Goal: Task Accomplishment & Management: Manage account settings

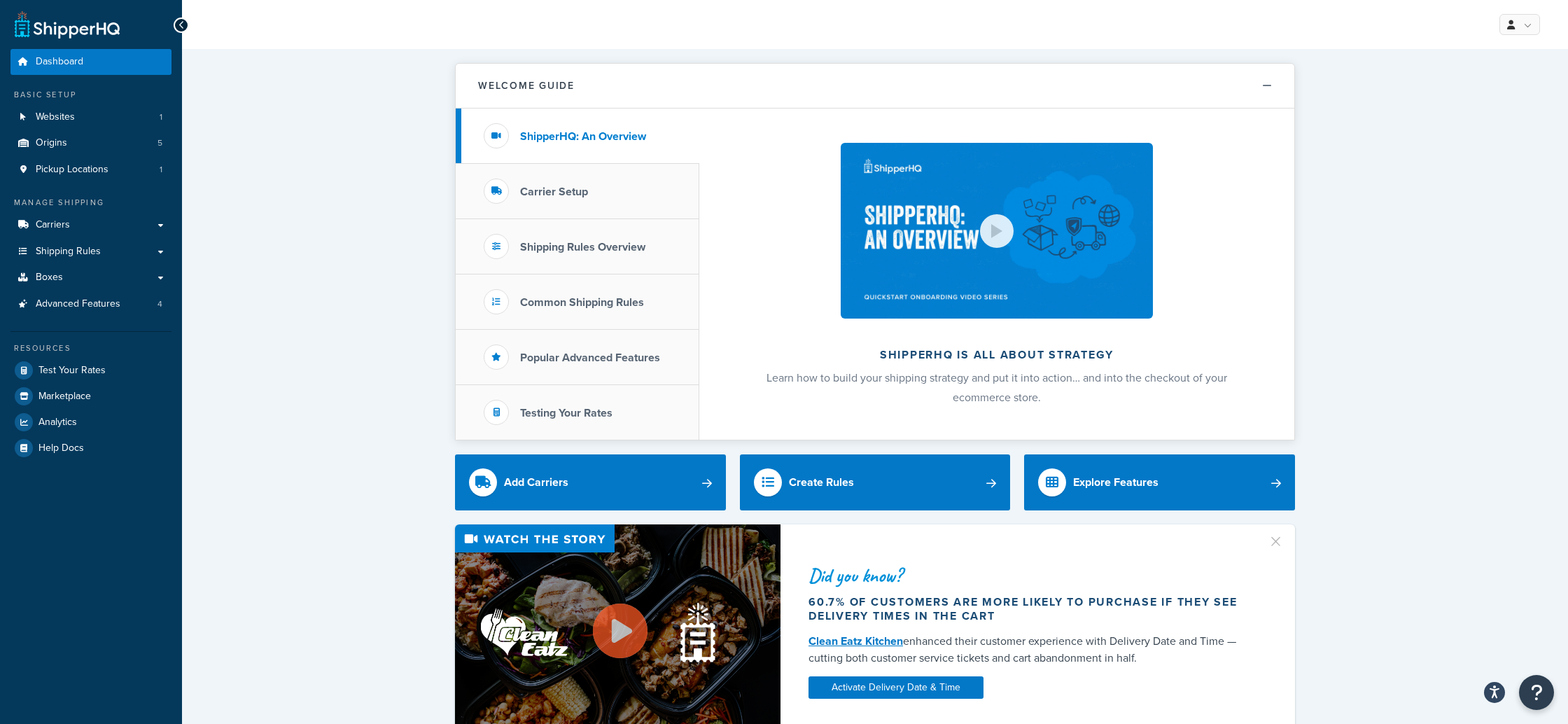
click at [60, 146] on span "Origins" at bounding box center [51, 143] width 32 height 12
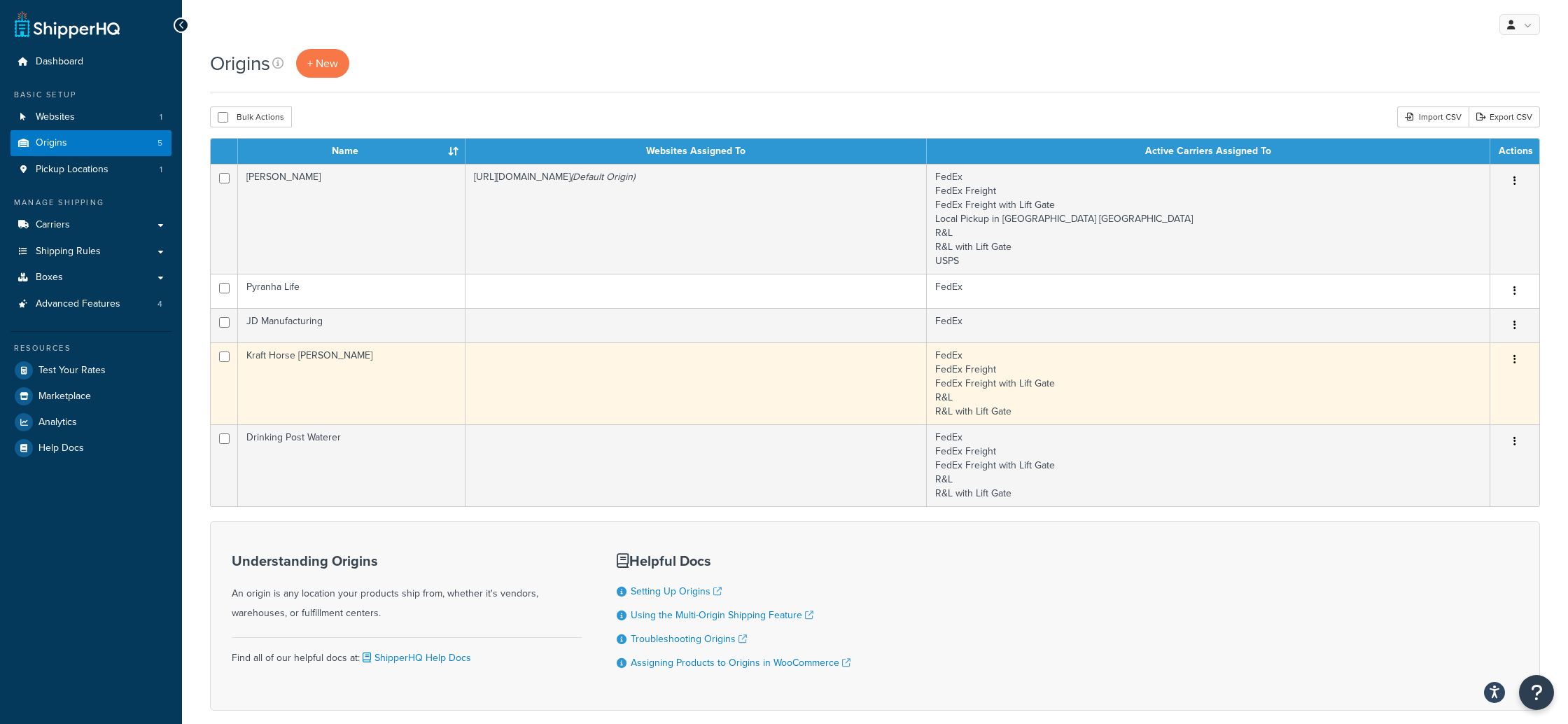
click at [1518, 360] on button "button" at bounding box center [1515, 360] width 20 height 22
click at [1448, 388] on link "Edit" at bounding box center [1469, 385] width 111 height 29
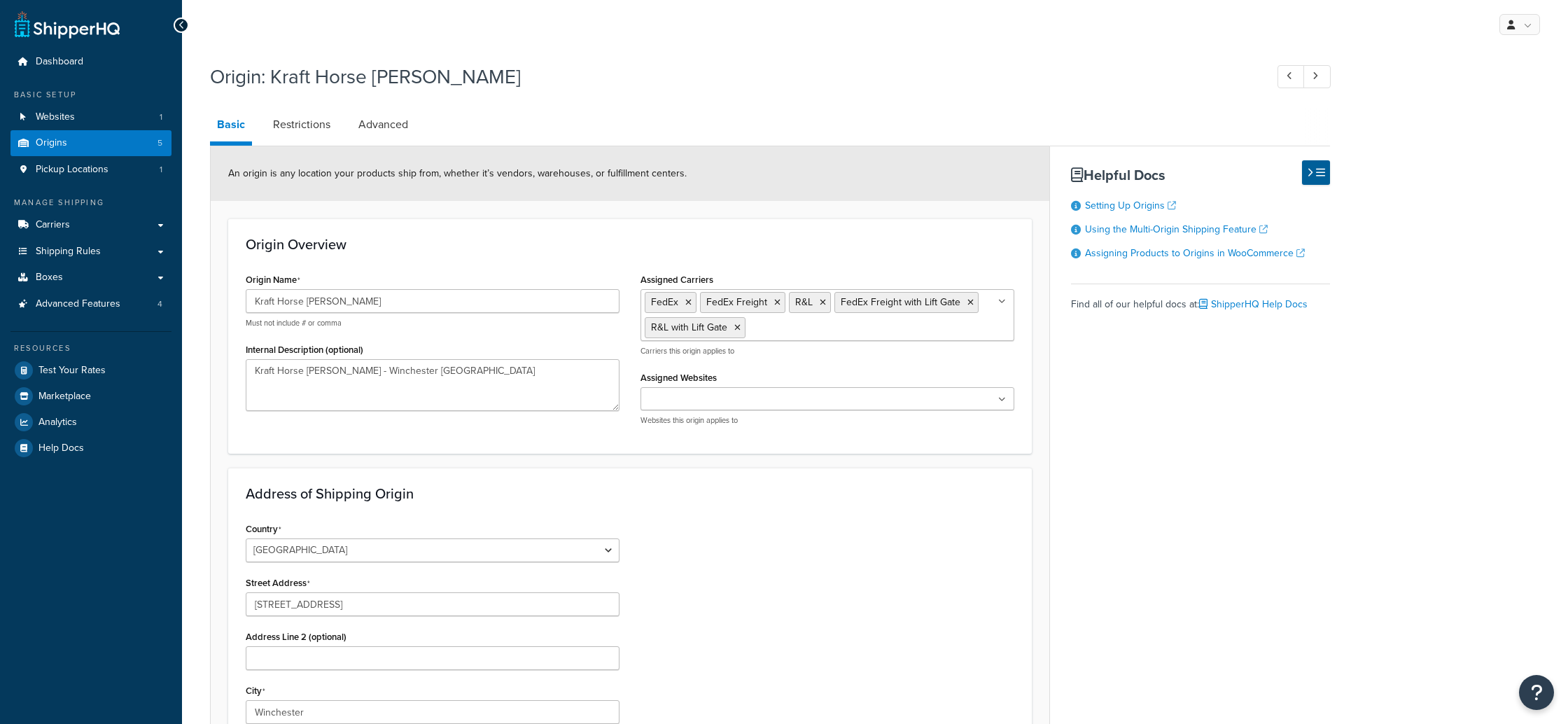
select select "17"
click at [288, 123] on link "Restrictions" at bounding box center [302, 125] width 71 height 34
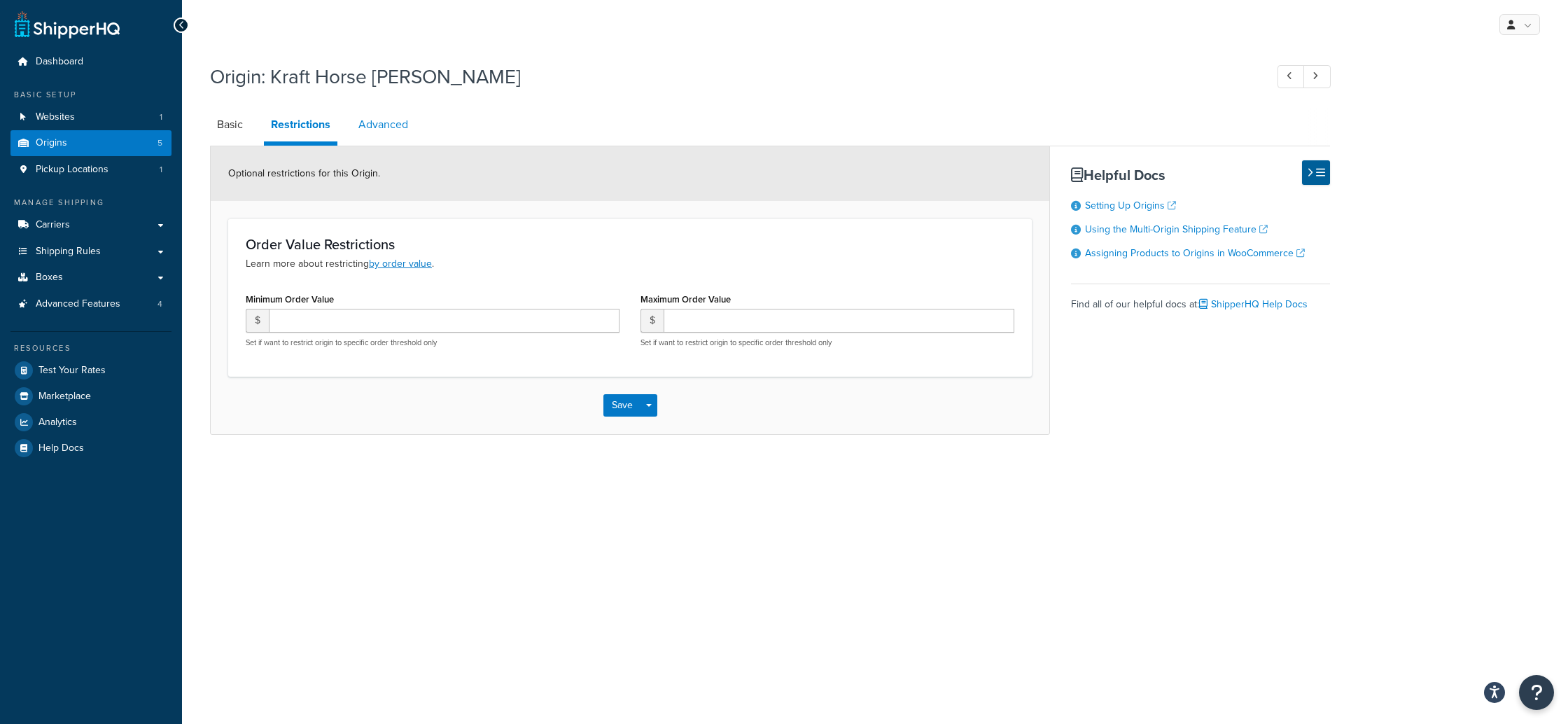
click at [405, 125] on link "Advanced" at bounding box center [383, 125] width 64 height 34
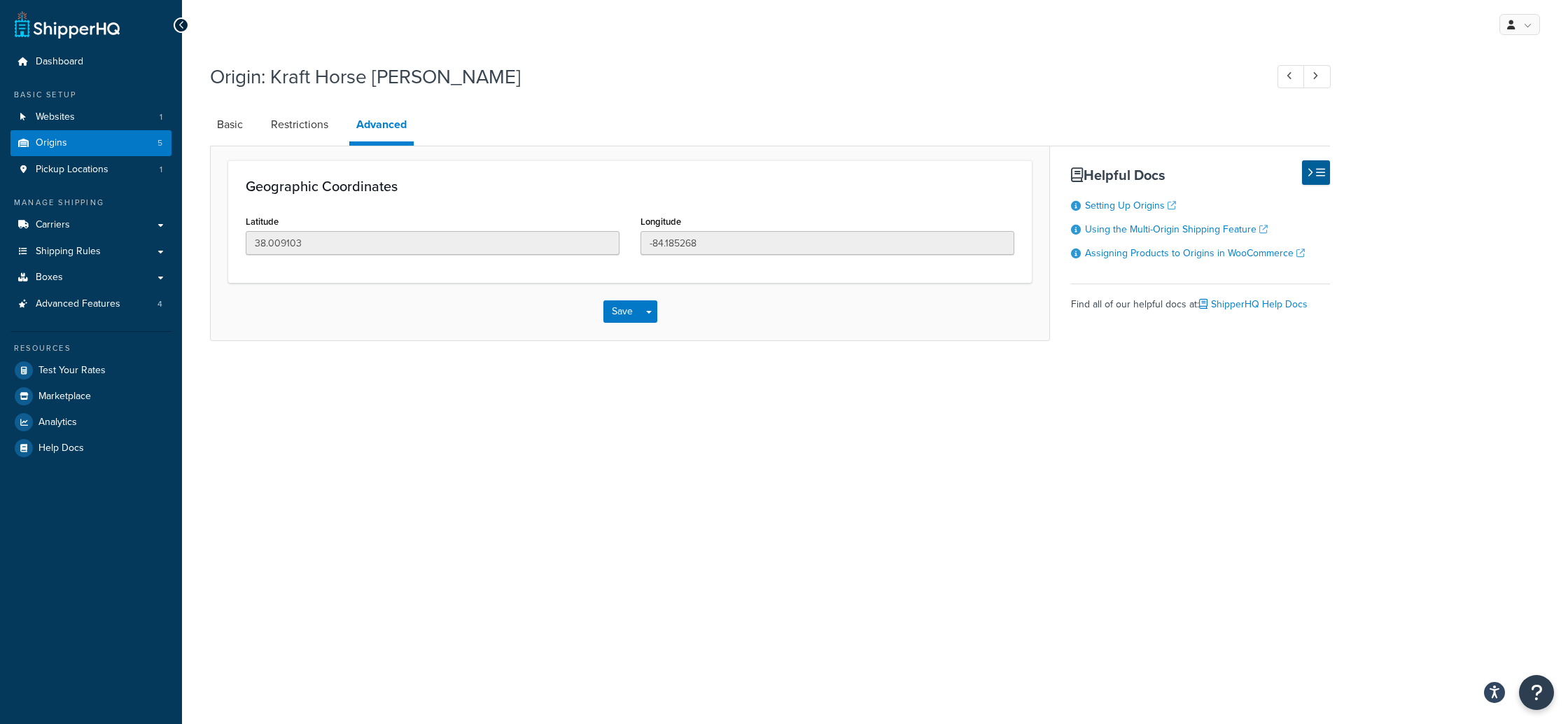
click at [74, 301] on span "Advanced Features" at bounding box center [78, 304] width 85 height 12
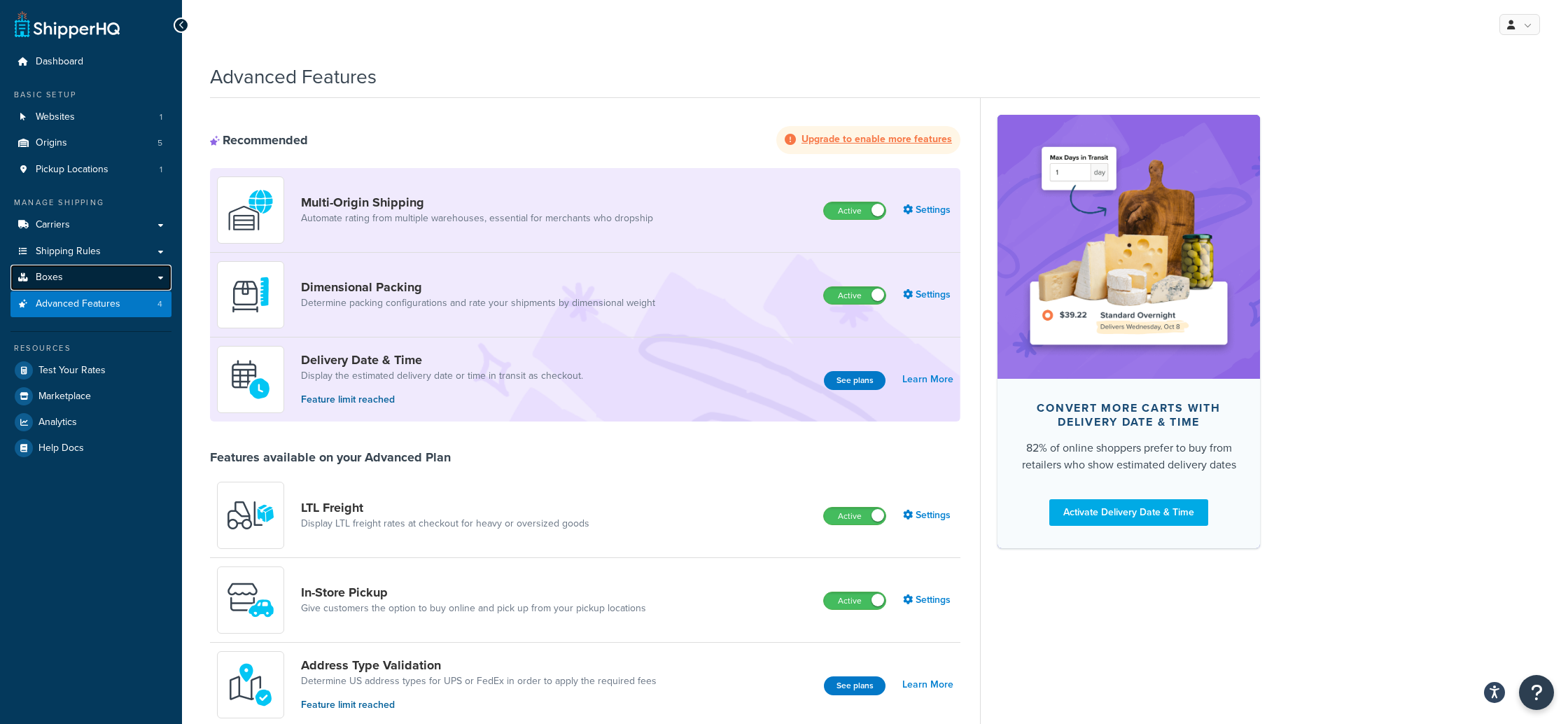
click at [53, 278] on span "Boxes" at bounding box center [49, 278] width 27 height 12
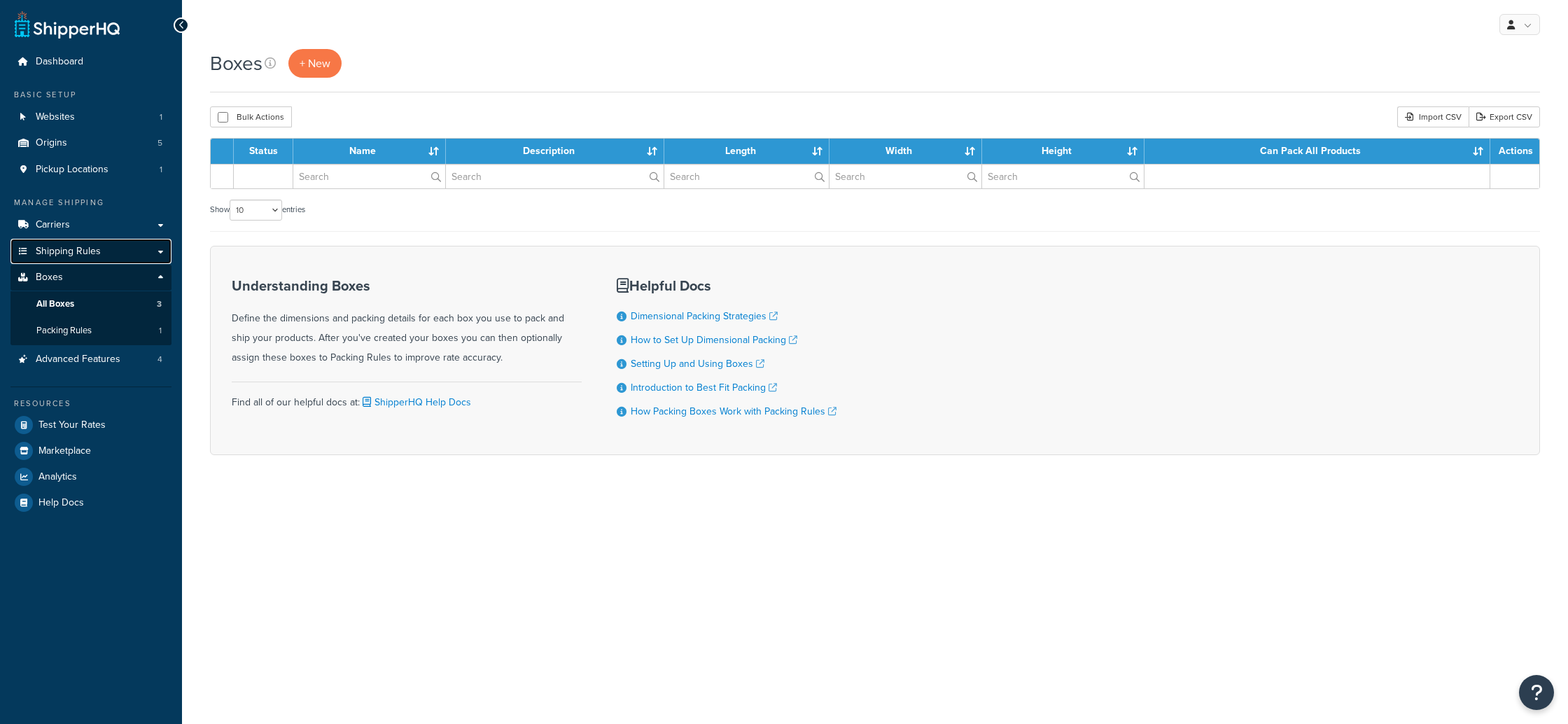
click at [53, 252] on span "Shipping Rules" at bounding box center [68, 252] width 65 height 12
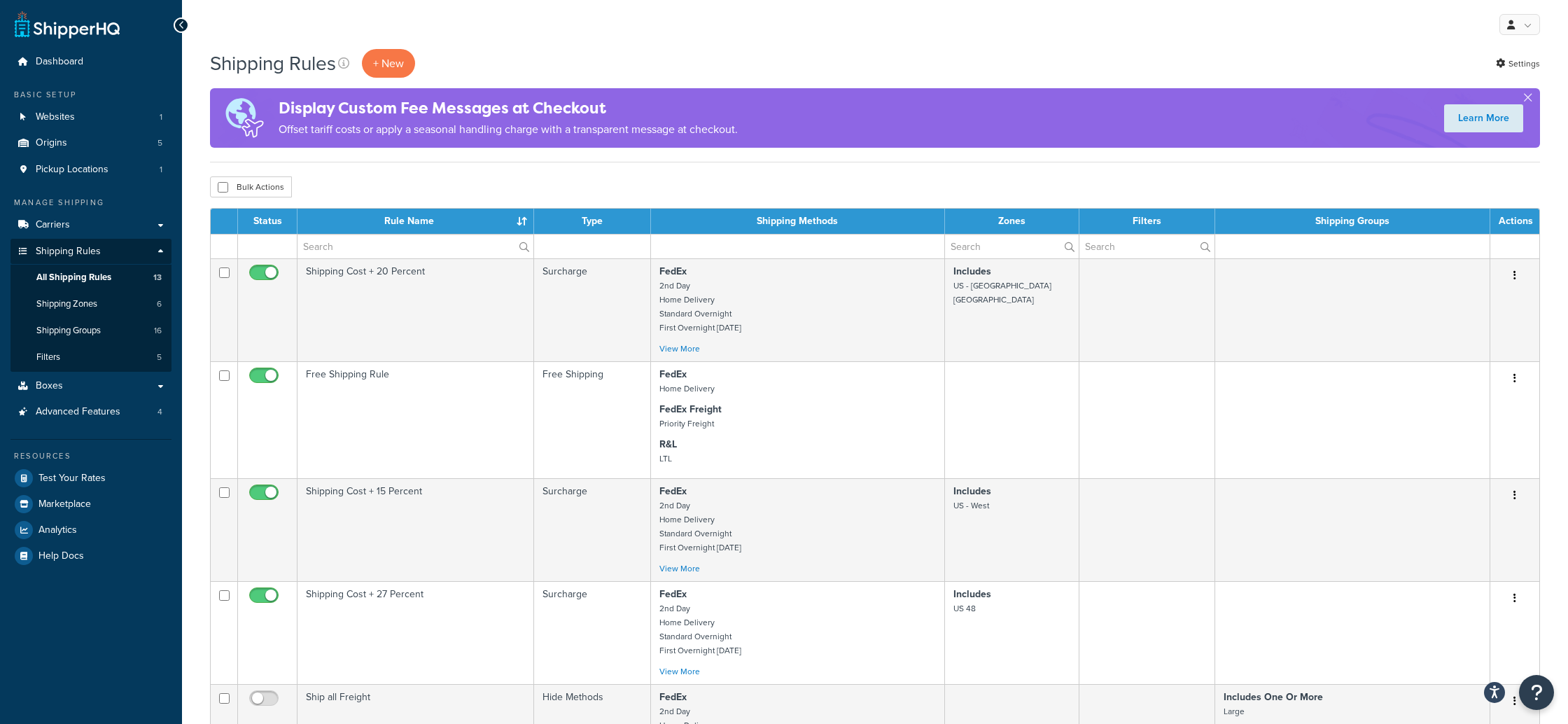
click at [56, 275] on span "All Shipping Rules" at bounding box center [74, 278] width 75 height 12
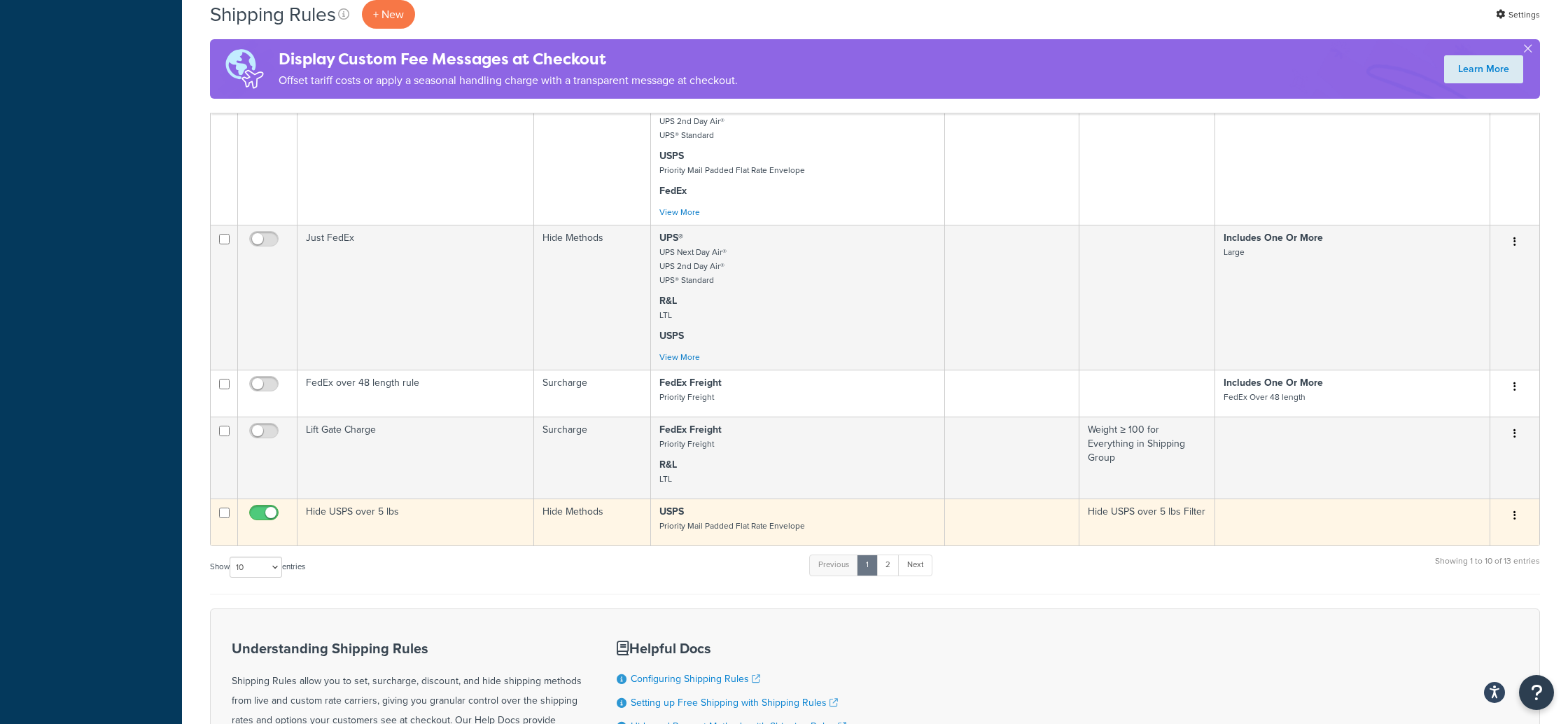
scroll to position [729, 0]
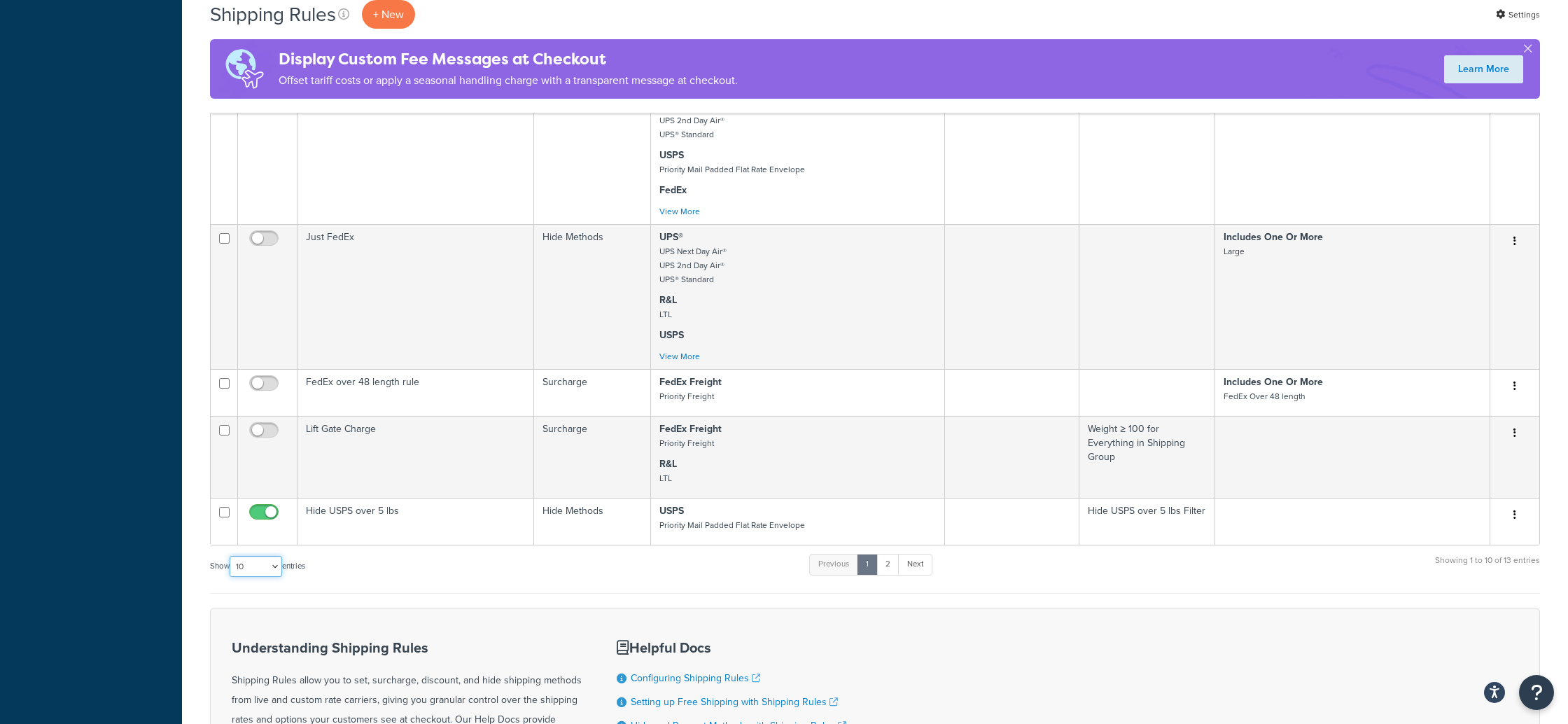
click at [263, 568] on select "10 15 25 50 100 1000" at bounding box center [256, 566] width 53 height 21
select select "100"
click at [231, 556] on select "10 15 25 50 100 1000" at bounding box center [256, 566] width 53 height 21
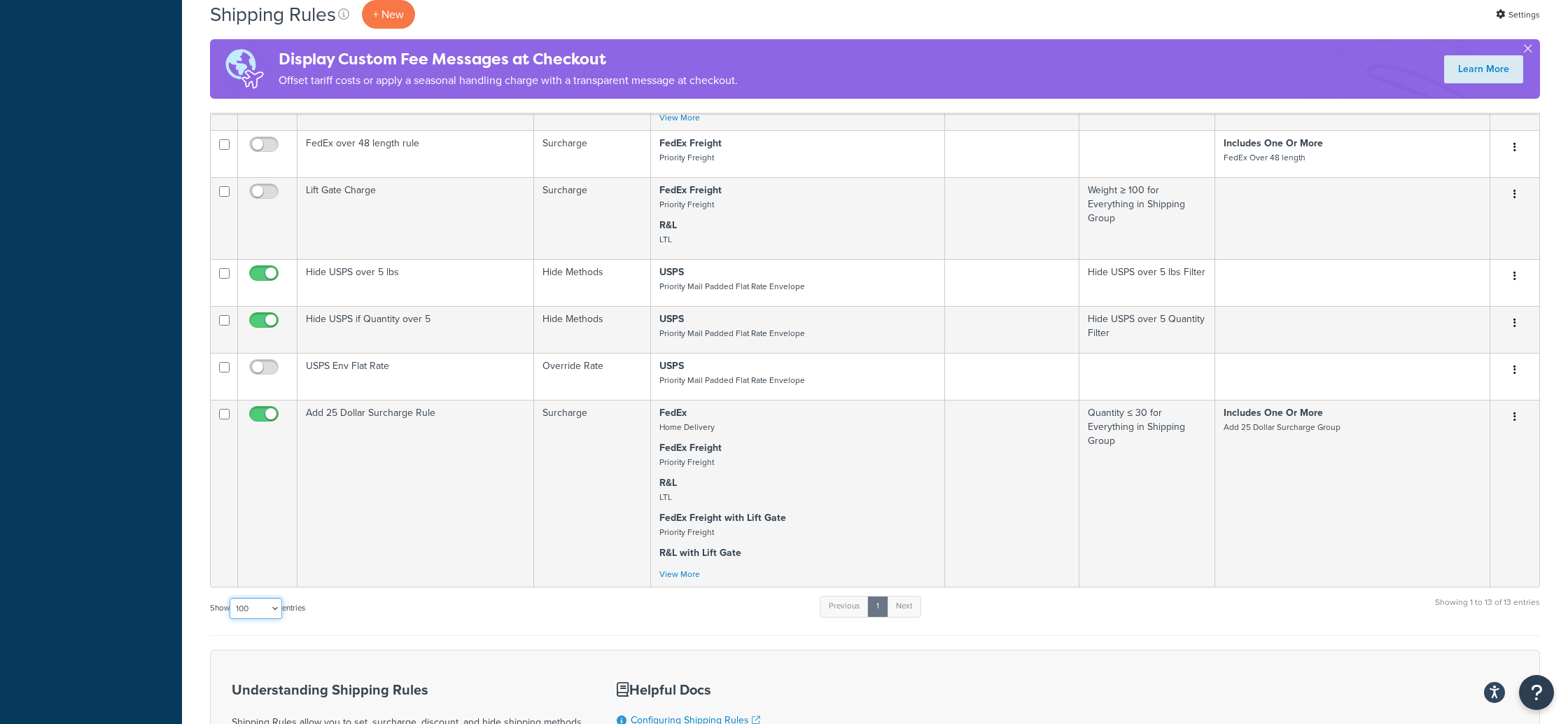
scroll to position [971, 0]
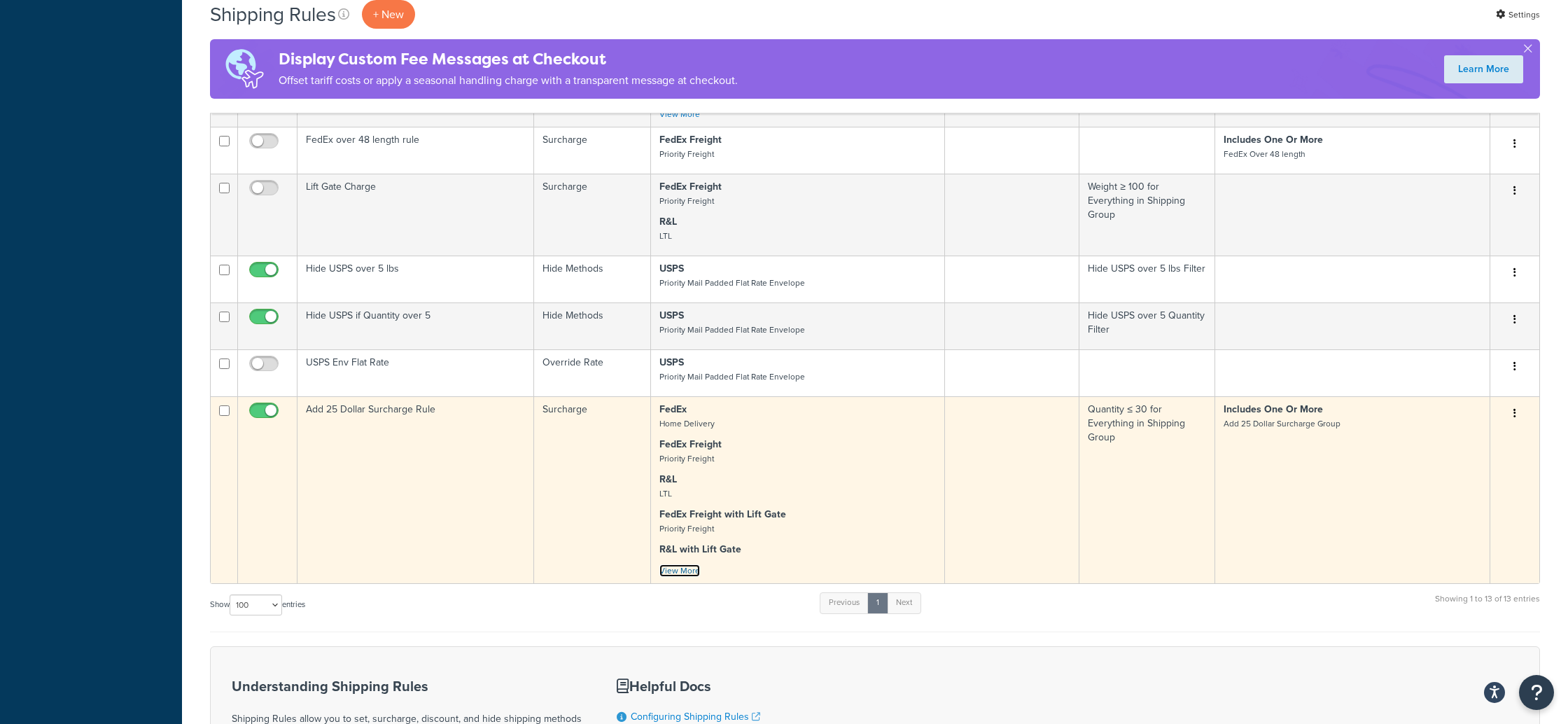
click at [685, 573] on link "View More" at bounding box center [680, 571] width 41 height 13
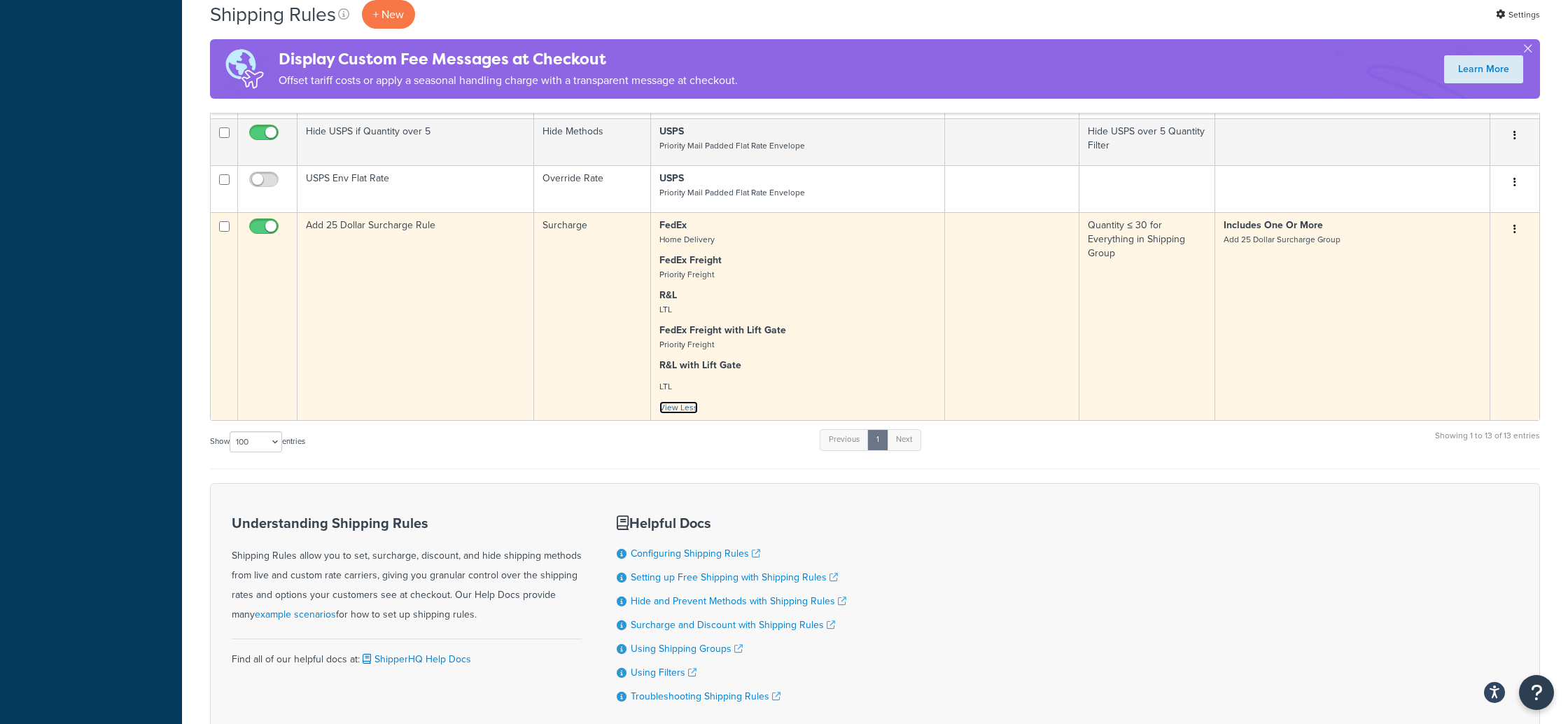
scroll to position [1152, 0]
click at [1515, 234] on icon "button" at bounding box center [1515, 233] width 3 height 10
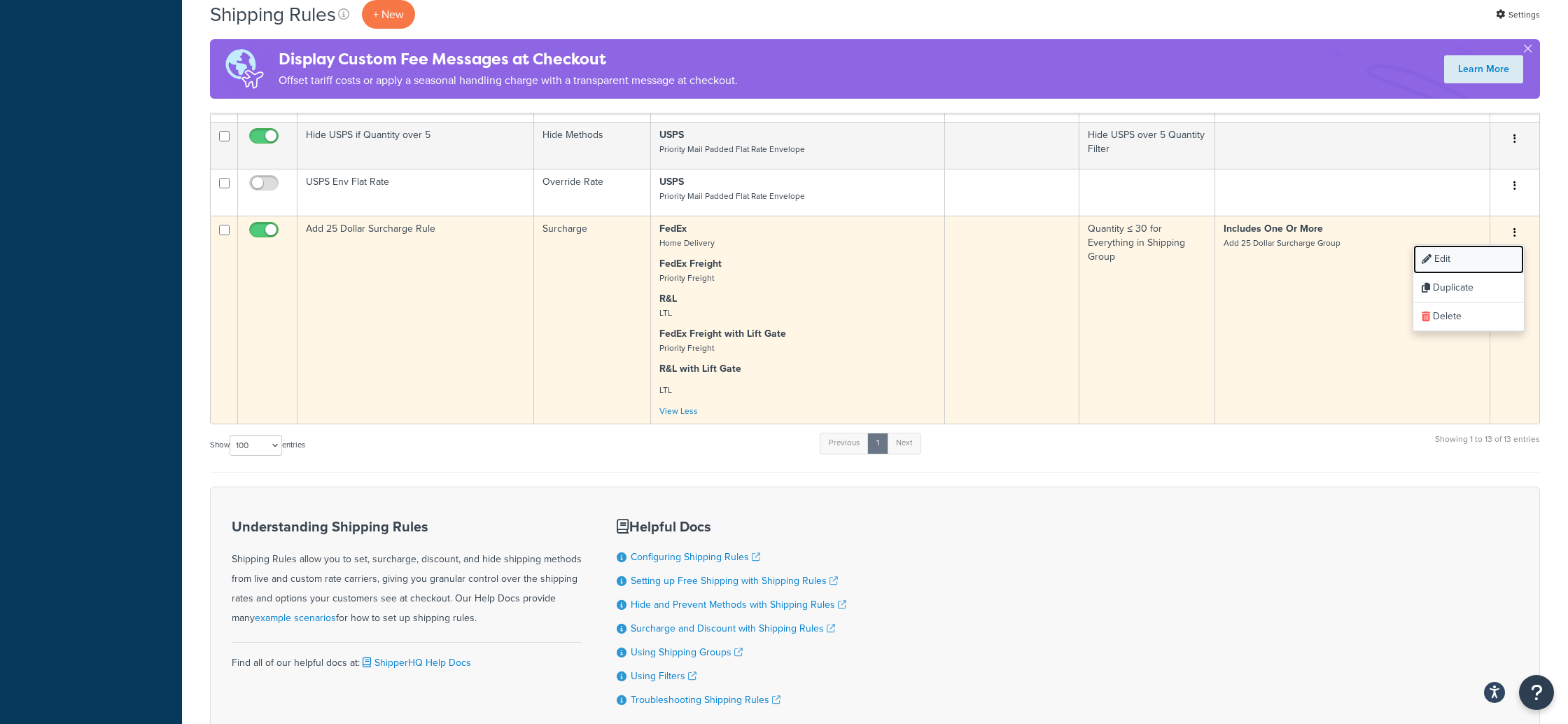
click at [1485, 261] on link "Edit" at bounding box center [1469, 259] width 111 height 29
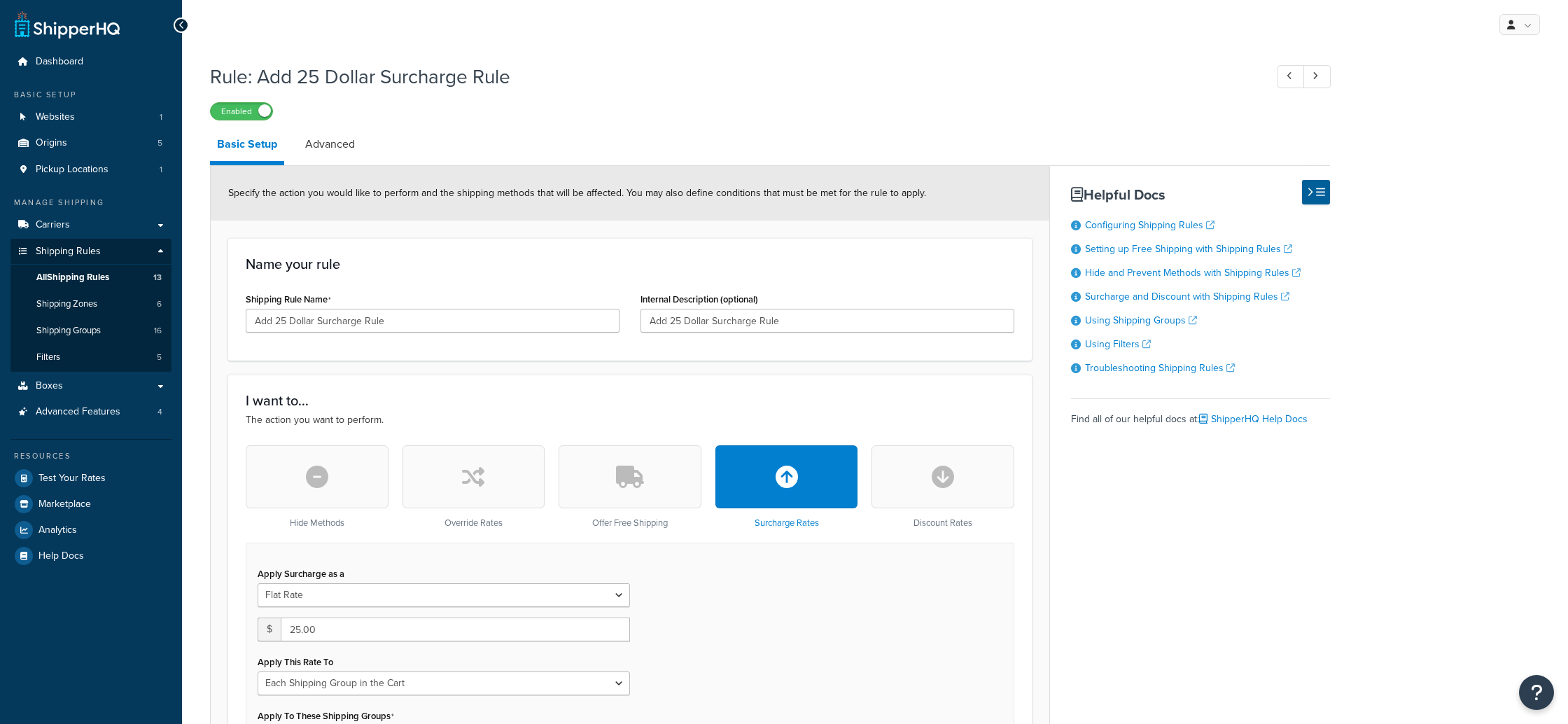
select select "SHIPPING_GROUP"
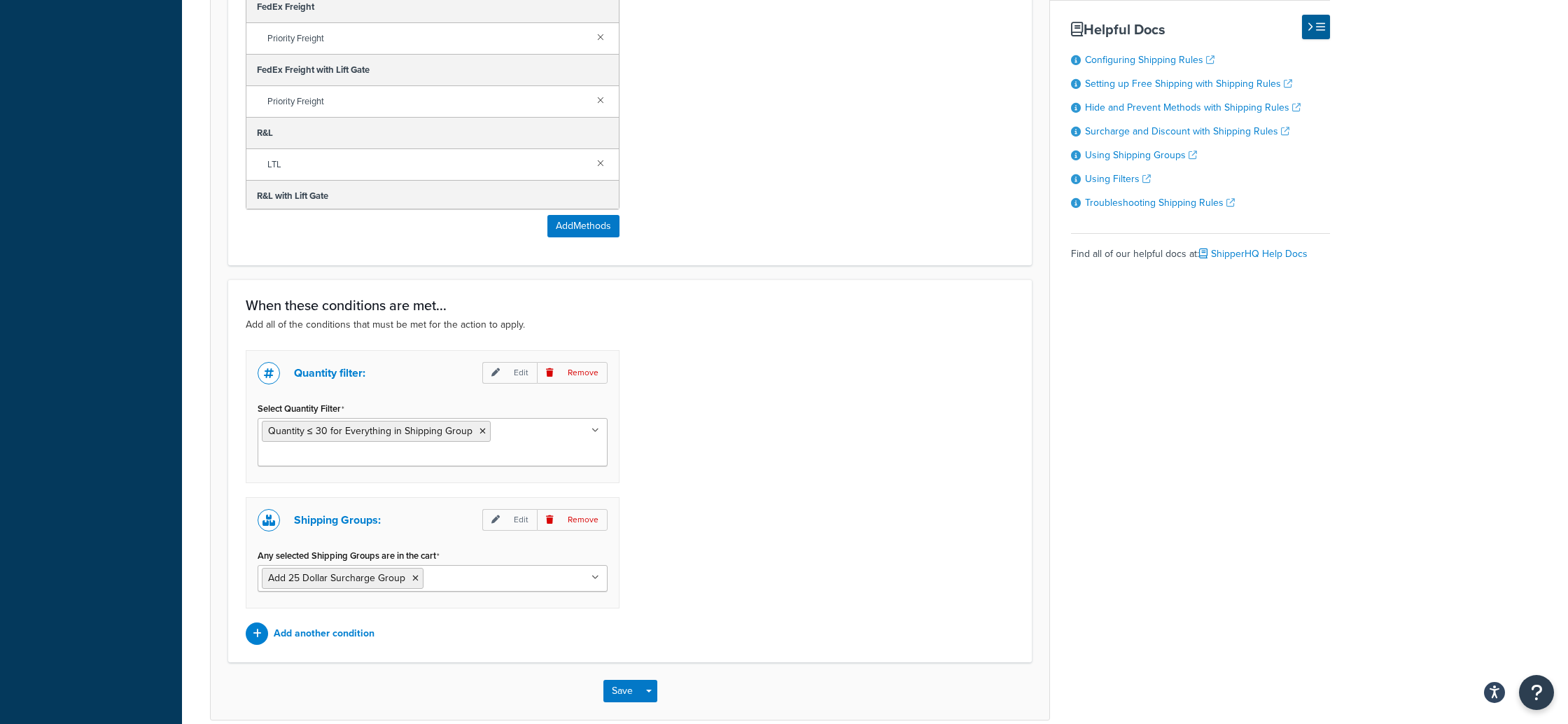
scroll to position [1051, 0]
click at [514, 369] on p "Edit" at bounding box center [509, 369] width 55 height 22
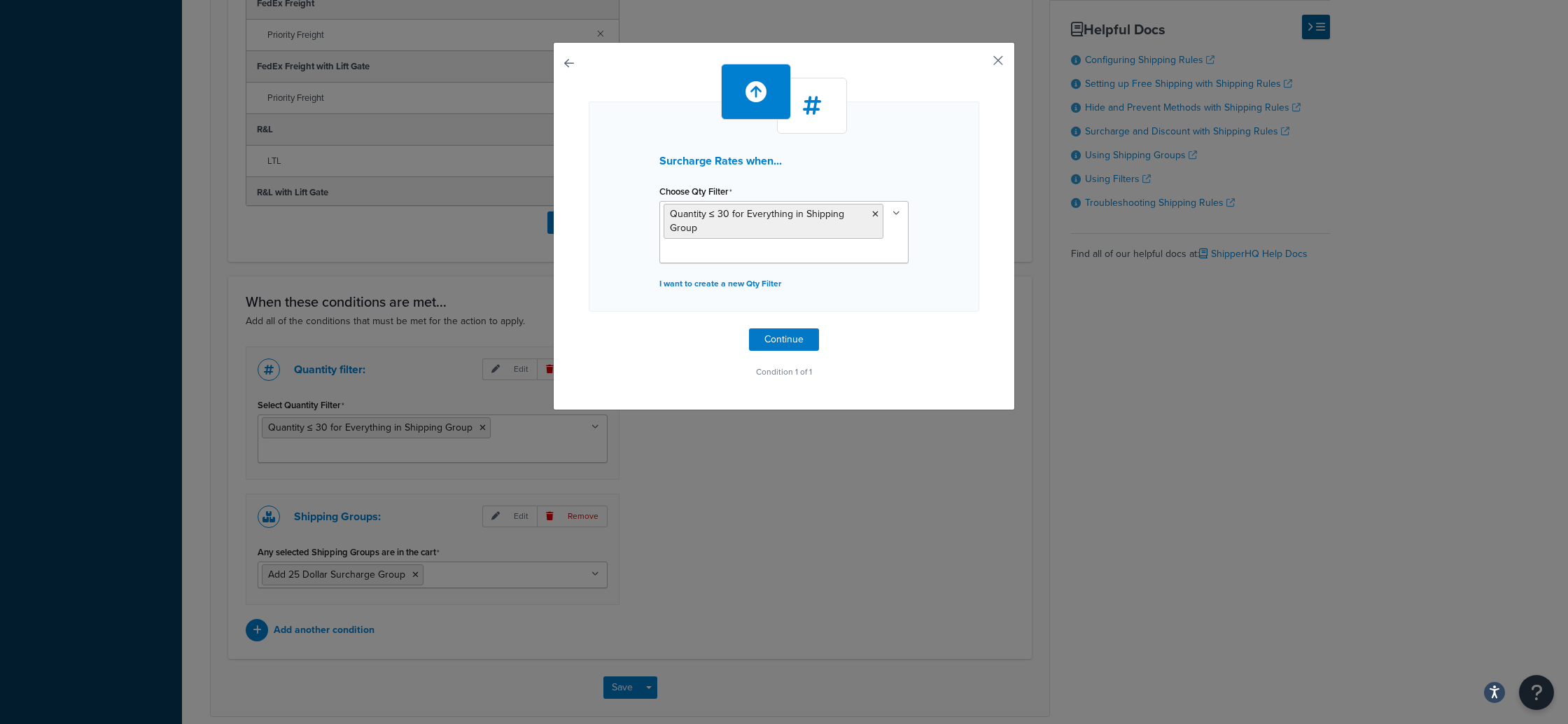
click at [979, 64] on button "button" at bounding box center [977, 65] width 4 height 4
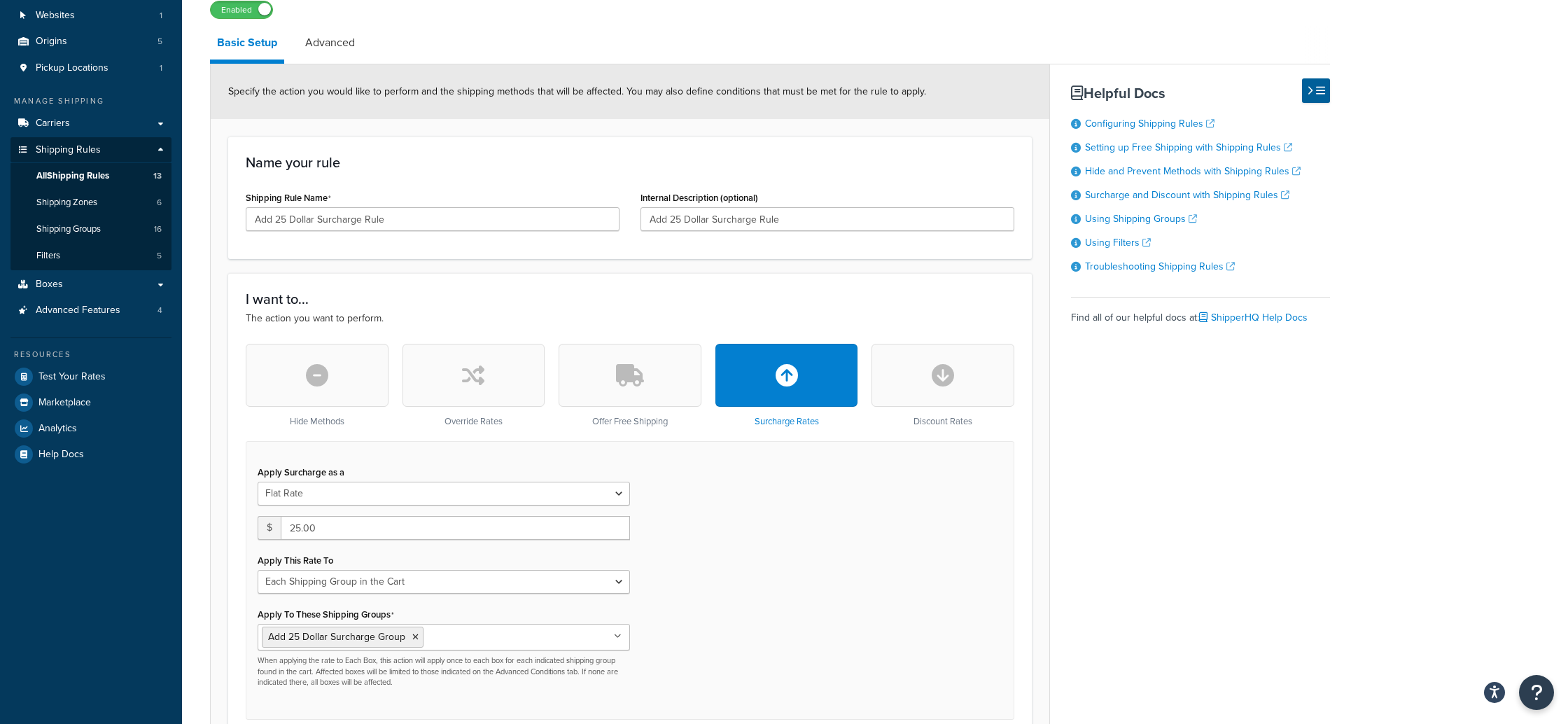
scroll to position [95, 0]
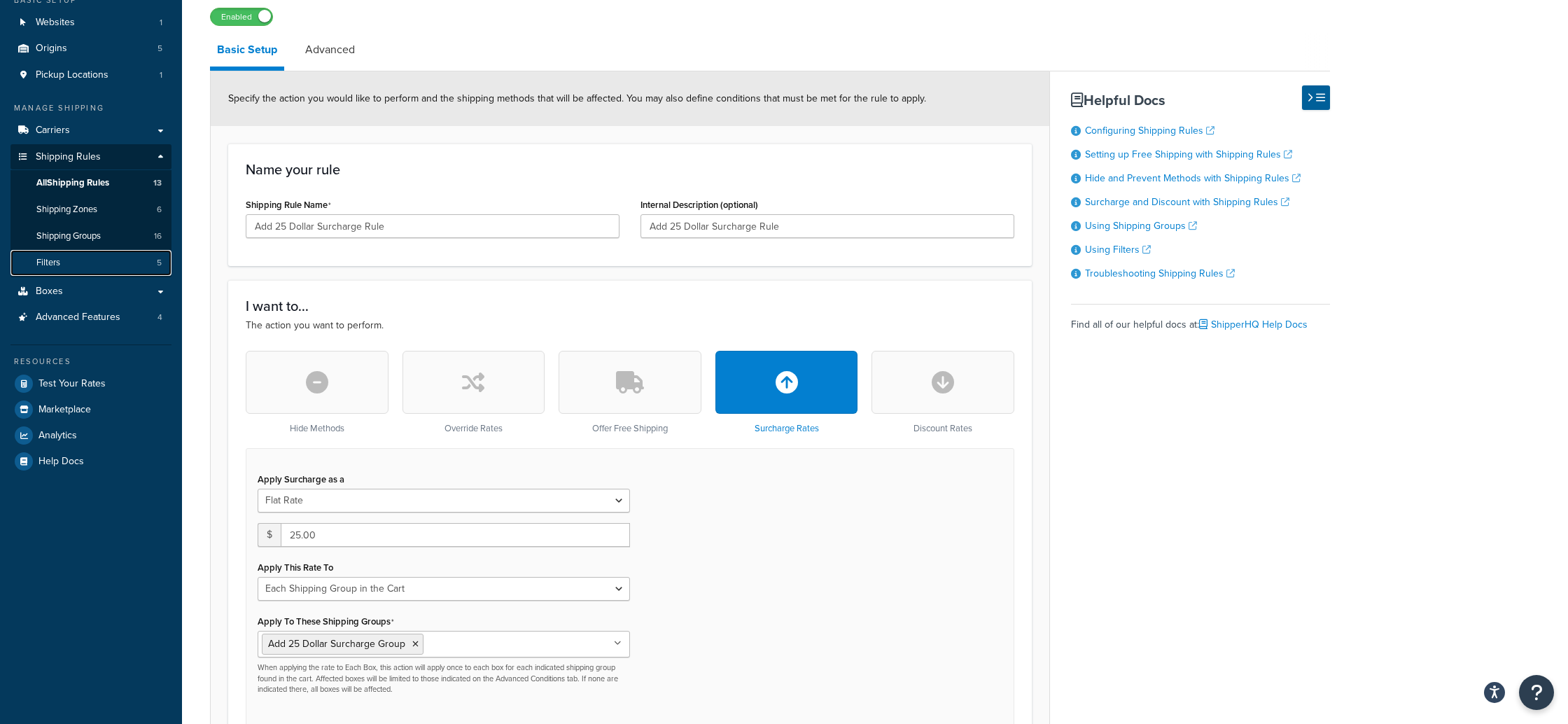
click at [57, 260] on span "Filters" at bounding box center [48, 263] width 24 height 12
